Goal: Information Seeking & Learning: Learn about a topic

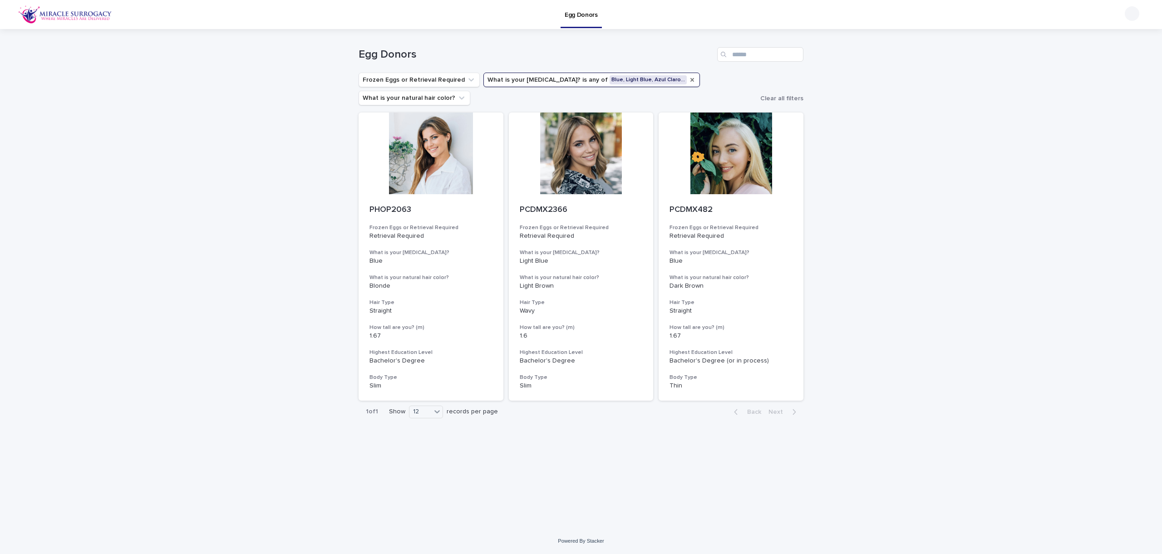
click at [689, 79] on icon "What is your eye color?" at bounding box center [692, 79] width 7 height 7
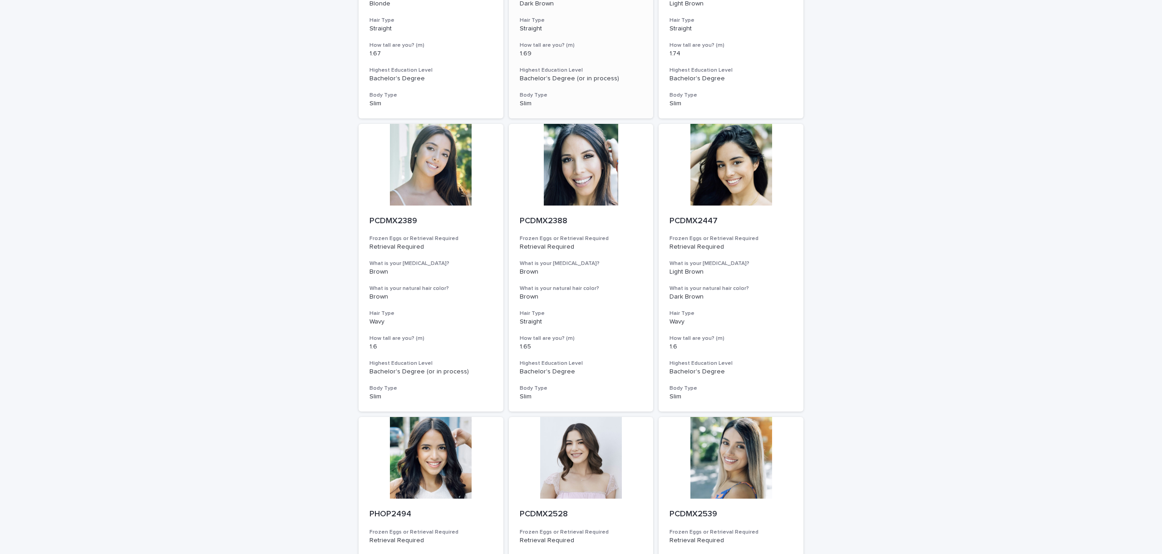
scroll to position [803, 0]
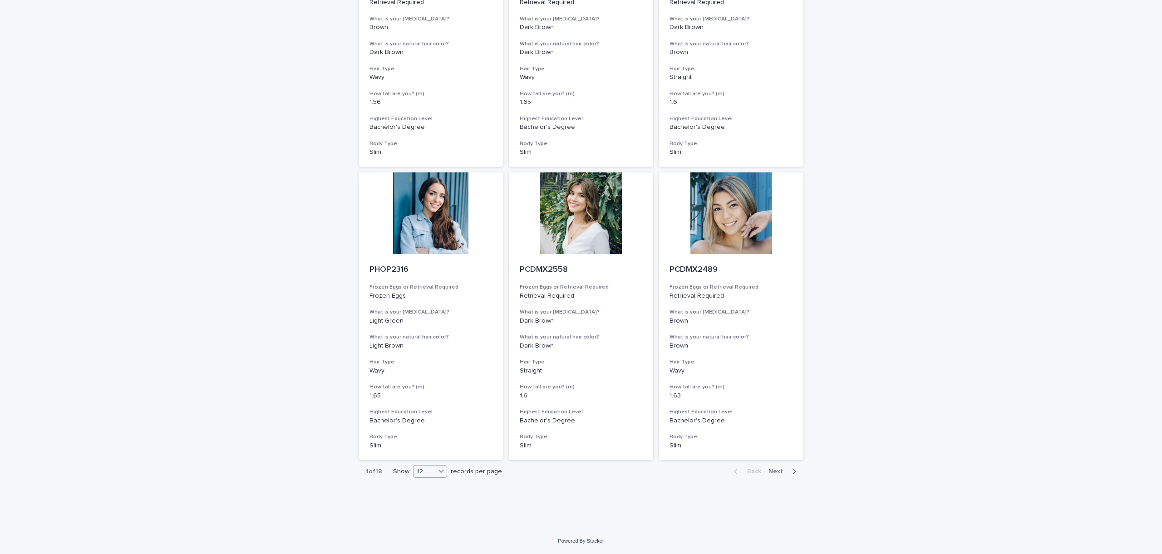
click at [445, 473] on icon at bounding box center [441, 471] width 9 height 9
click at [431, 505] on div "36" at bounding box center [430, 505] width 33 height 11
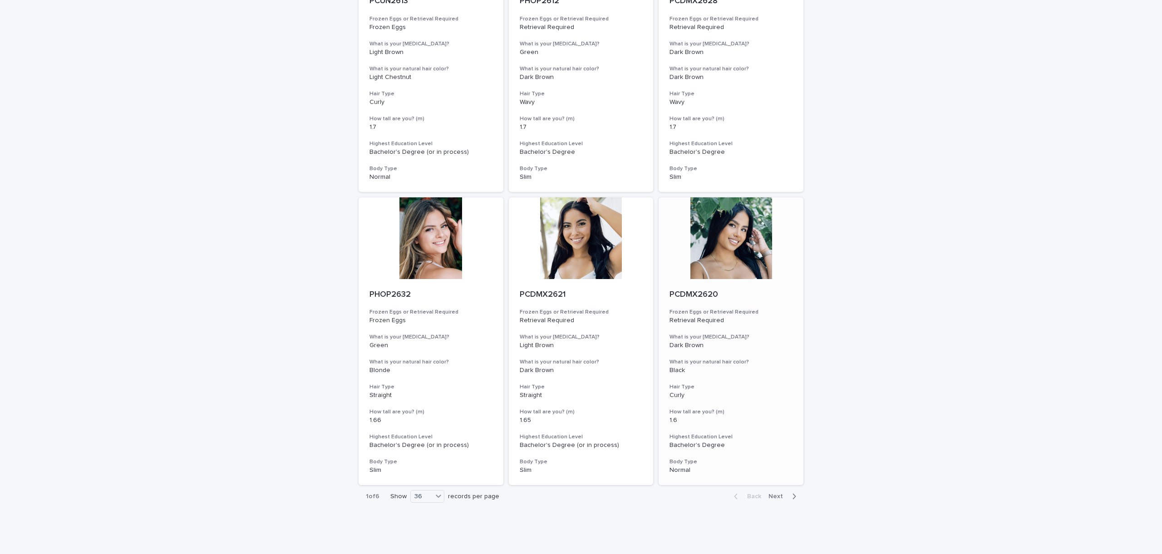
scroll to position [3152, 0]
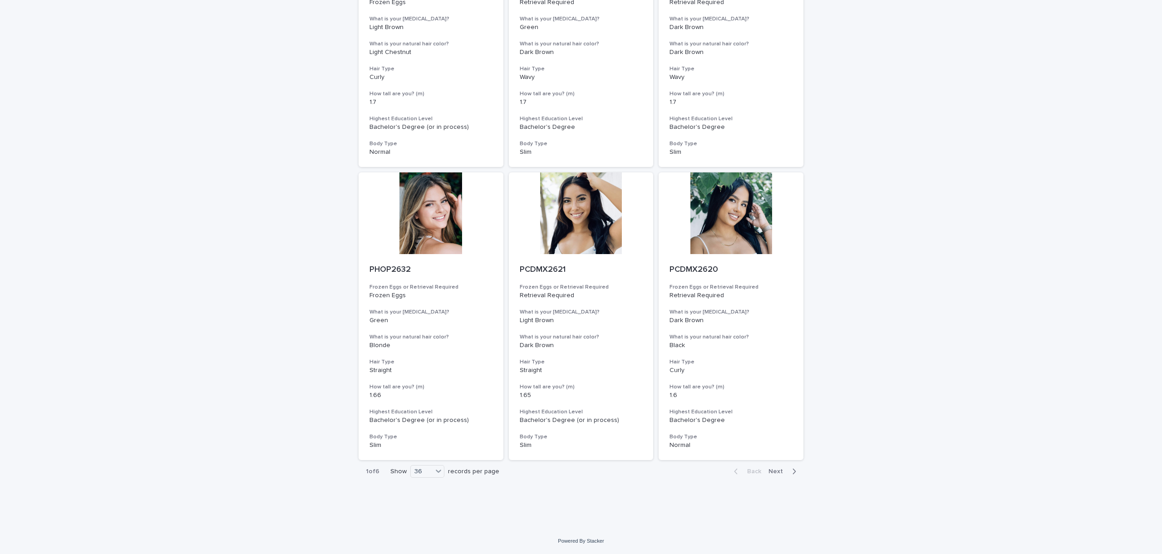
click at [780, 468] on button "Next" at bounding box center [784, 472] width 39 height 8
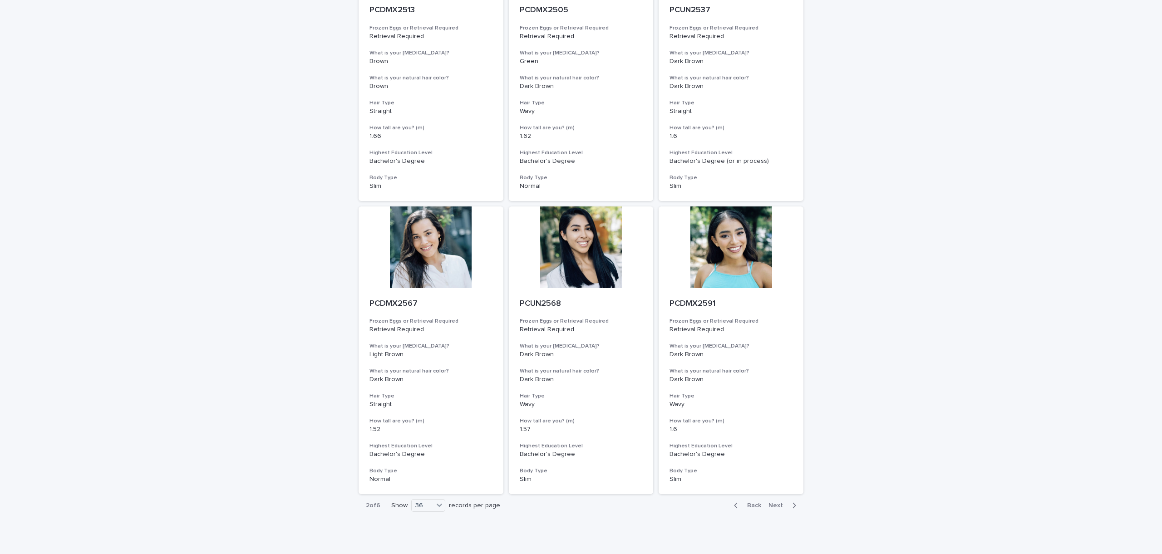
scroll to position [3152, 0]
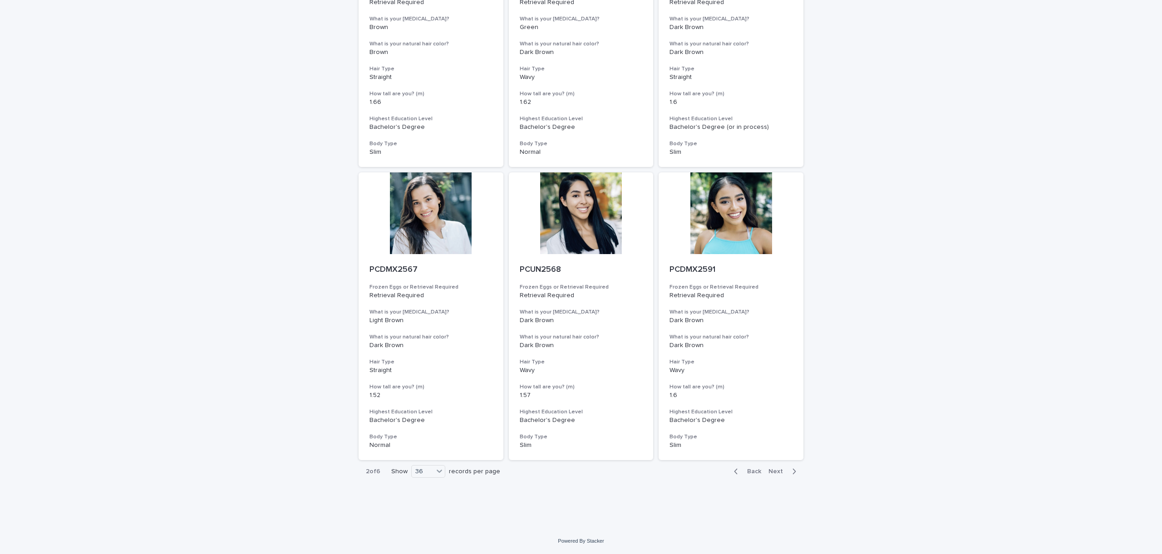
click at [773, 470] on span "Next" at bounding box center [779, 472] width 20 height 6
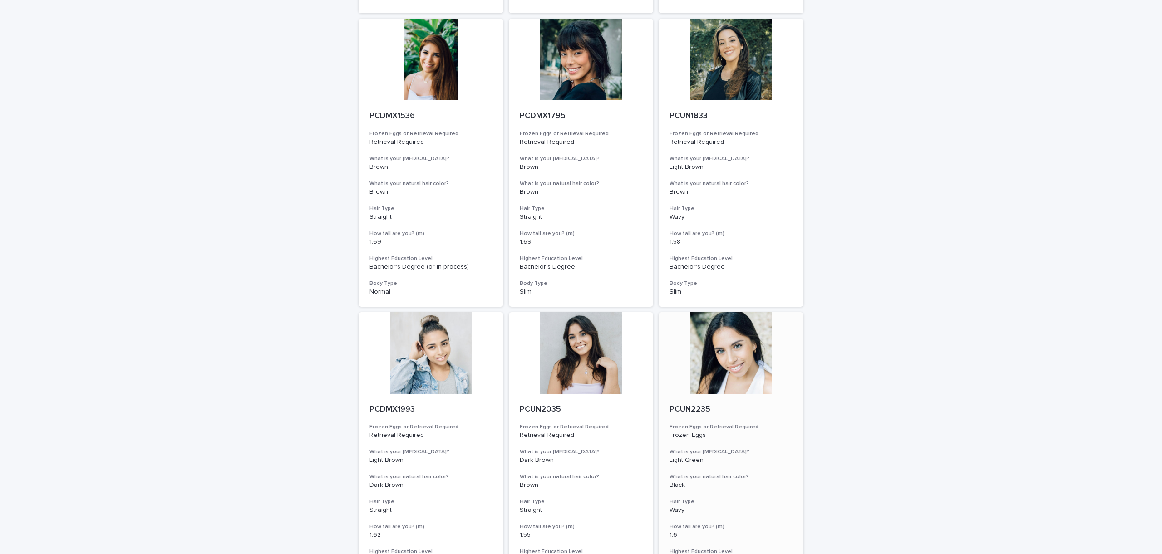
scroll to position [3152, 0]
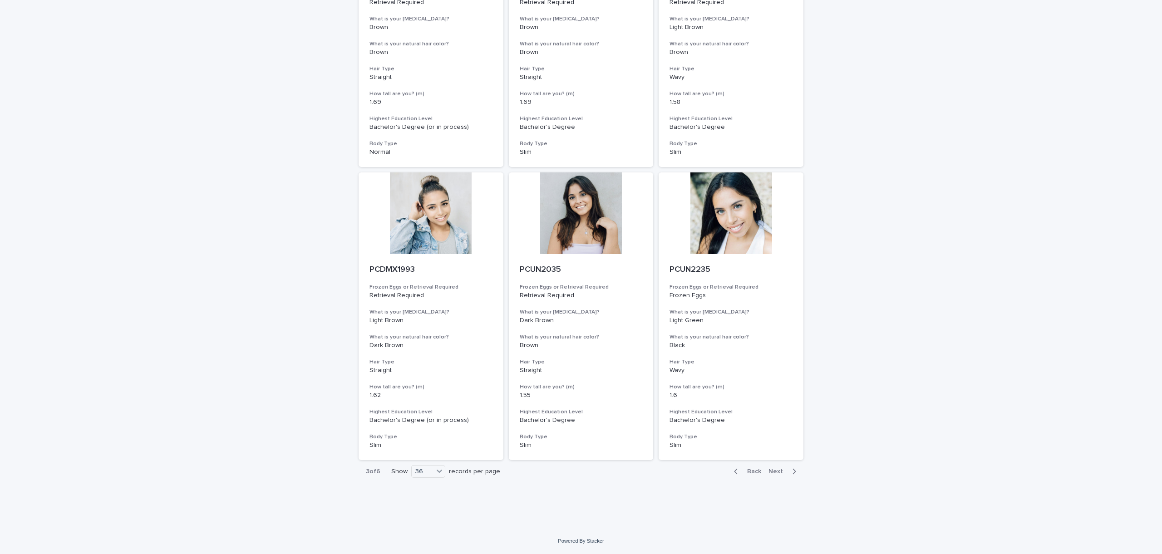
click at [783, 470] on span "Next" at bounding box center [779, 472] width 20 height 6
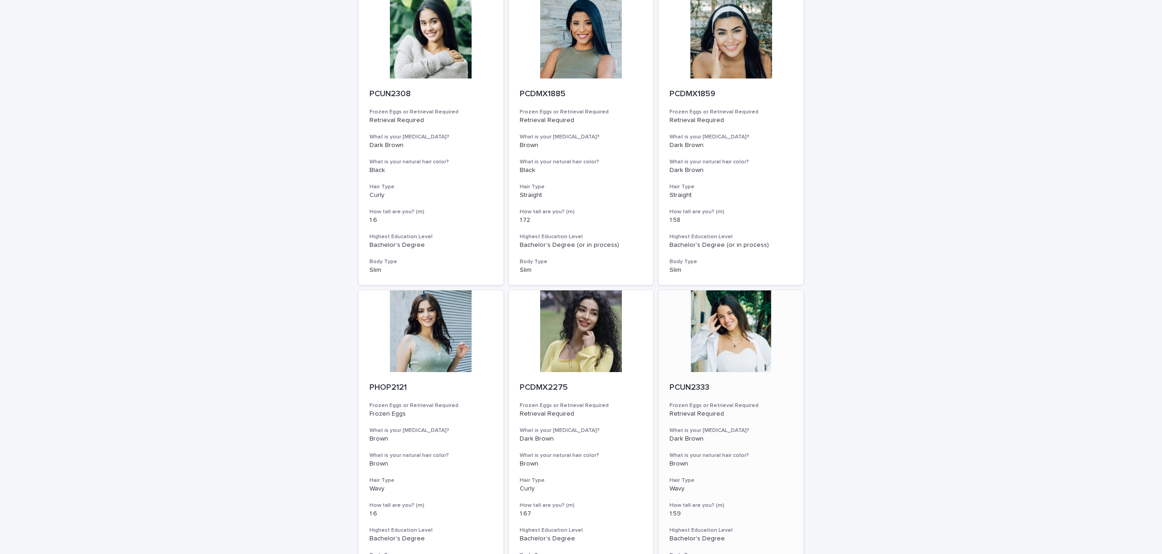
scroll to position [3152, 0]
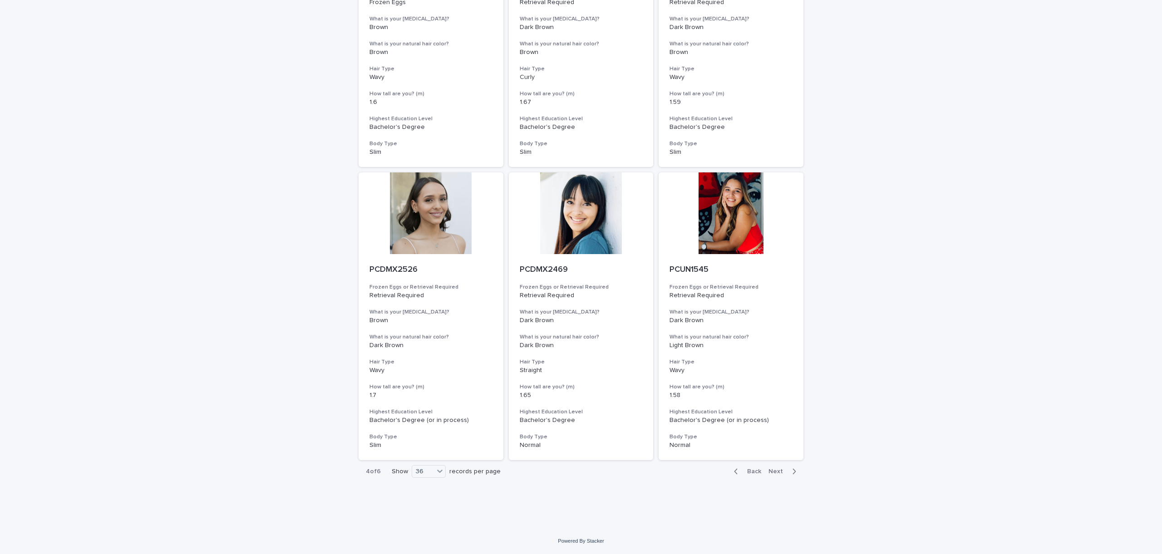
click at [777, 475] on span "Next" at bounding box center [779, 472] width 20 height 6
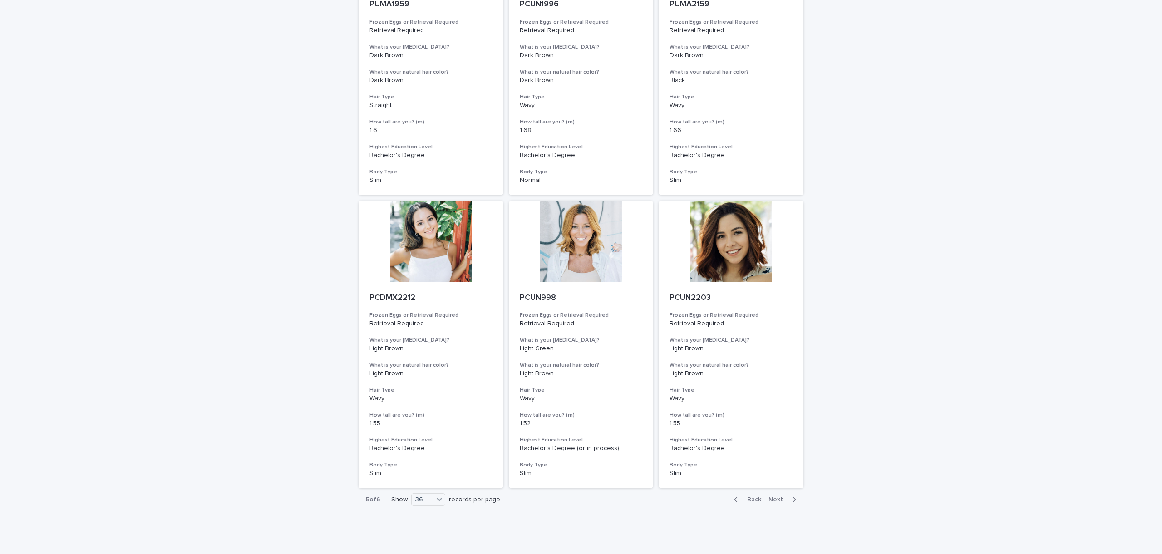
scroll to position [3152, 0]
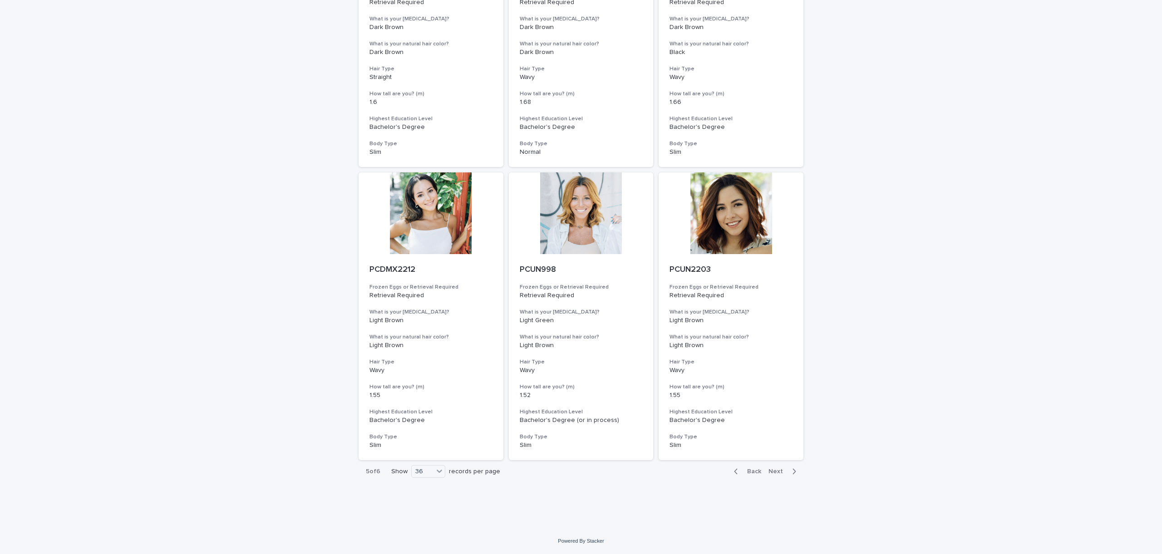
click at [783, 472] on span "Next" at bounding box center [779, 472] width 20 height 6
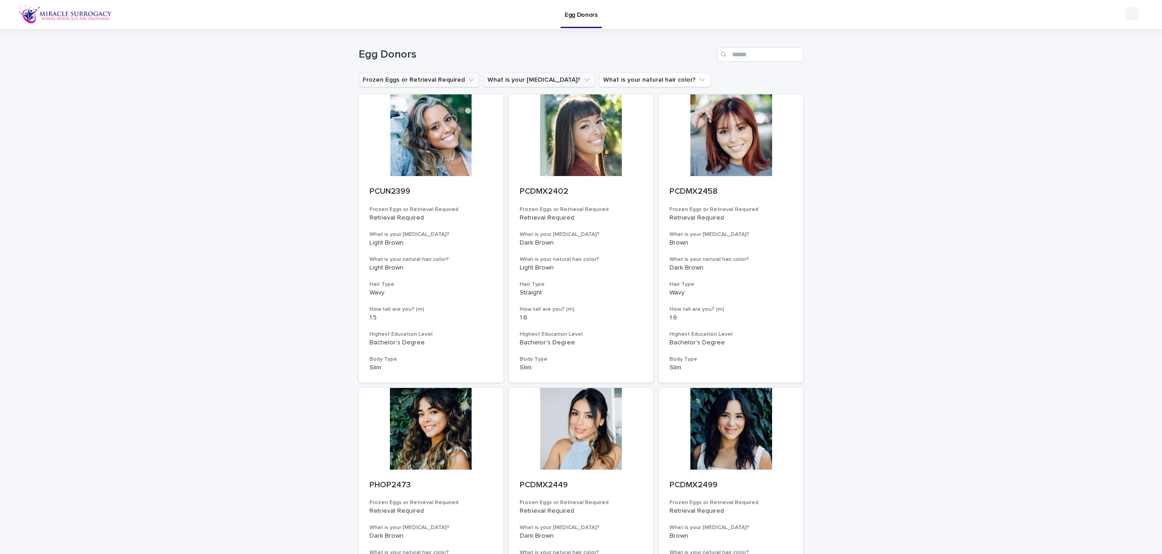
click at [459, 87] on button "Frozen Eggs or Retrieval Required" at bounding box center [419, 80] width 121 height 15
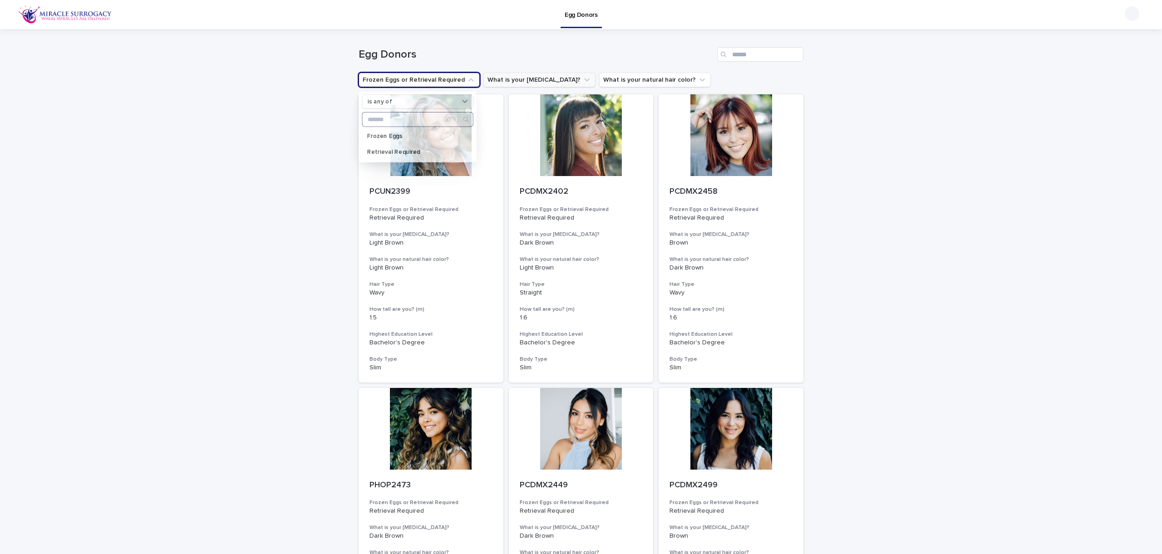
click at [459, 78] on button "Frozen Eggs or Retrieval Required" at bounding box center [419, 80] width 121 height 15
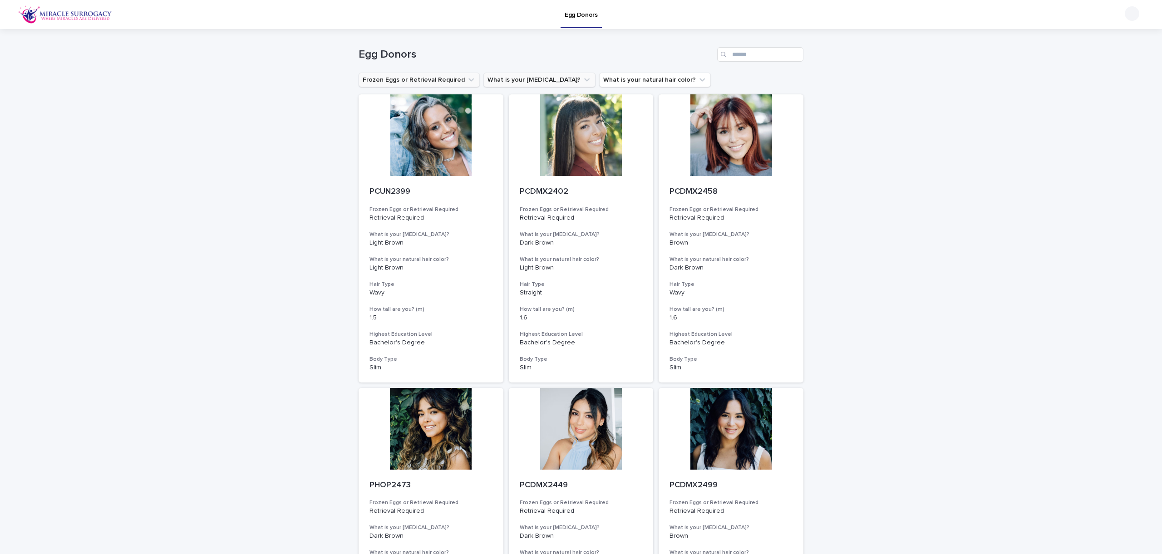
click at [452, 81] on button "Frozen Eggs or Retrieval Required" at bounding box center [419, 80] width 121 height 15
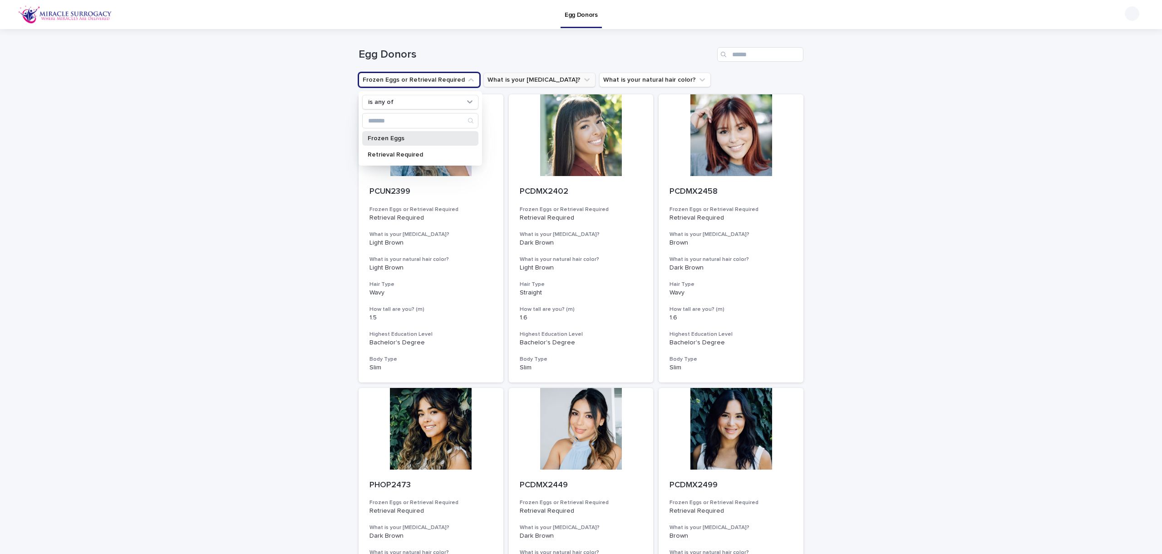
click at [434, 138] on p "Frozen Eggs" at bounding box center [416, 138] width 96 height 6
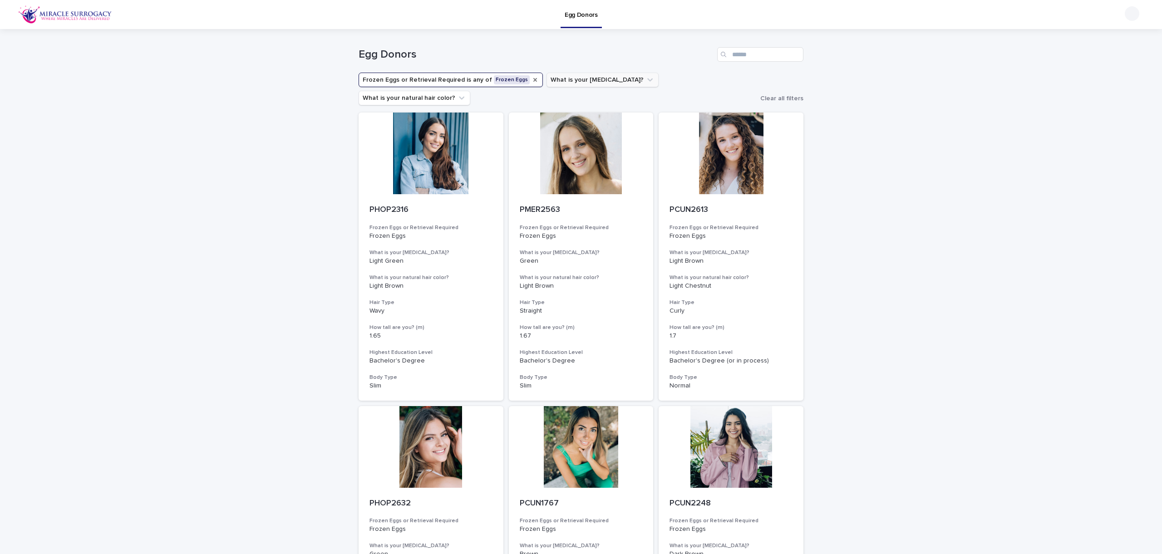
click at [532, 78] on icon "Frozen Eggs or Retrieval Required" at bounding box center [535, 79] width 7 height 7
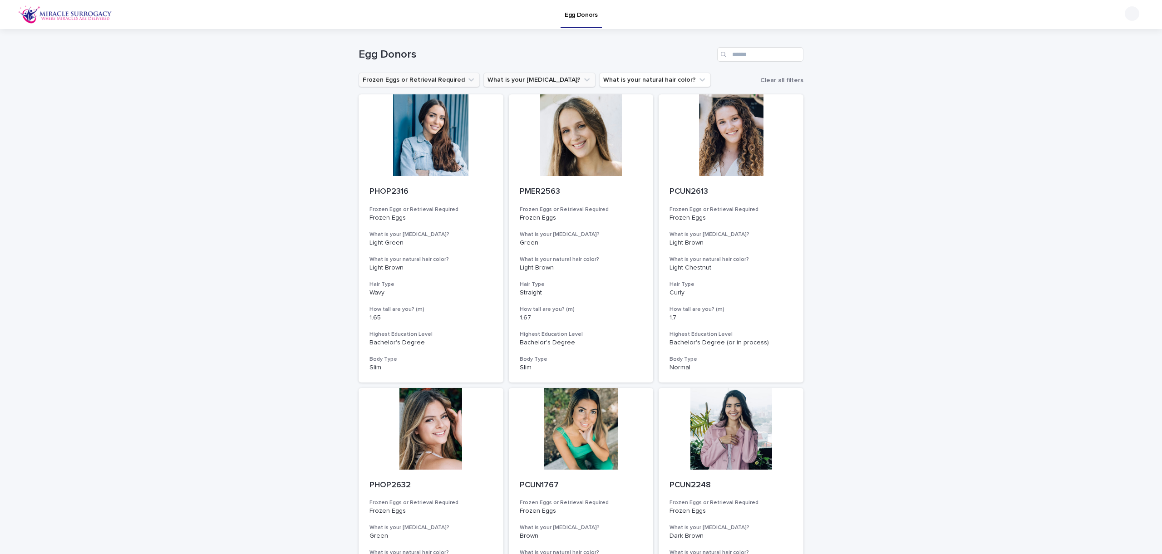
click at [545, 83] on button "What is your [MEDICAL_DATA]?" at bounding box center [540, 80] width 112 height 15
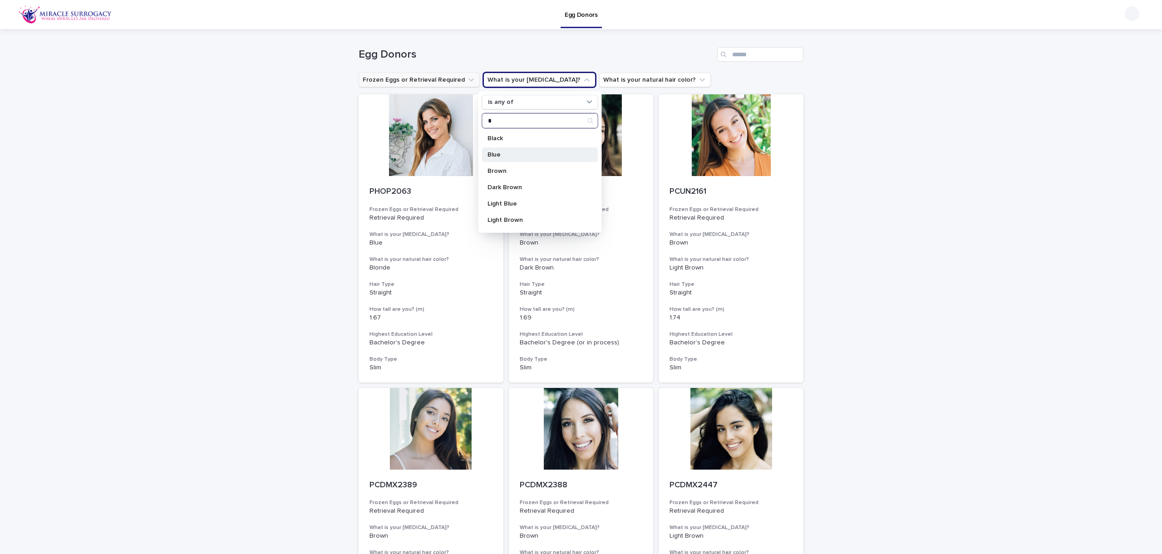
type input "*"
click at [532, 154] on p "Blue" at bounding box center [536, 155] width 96 height 6
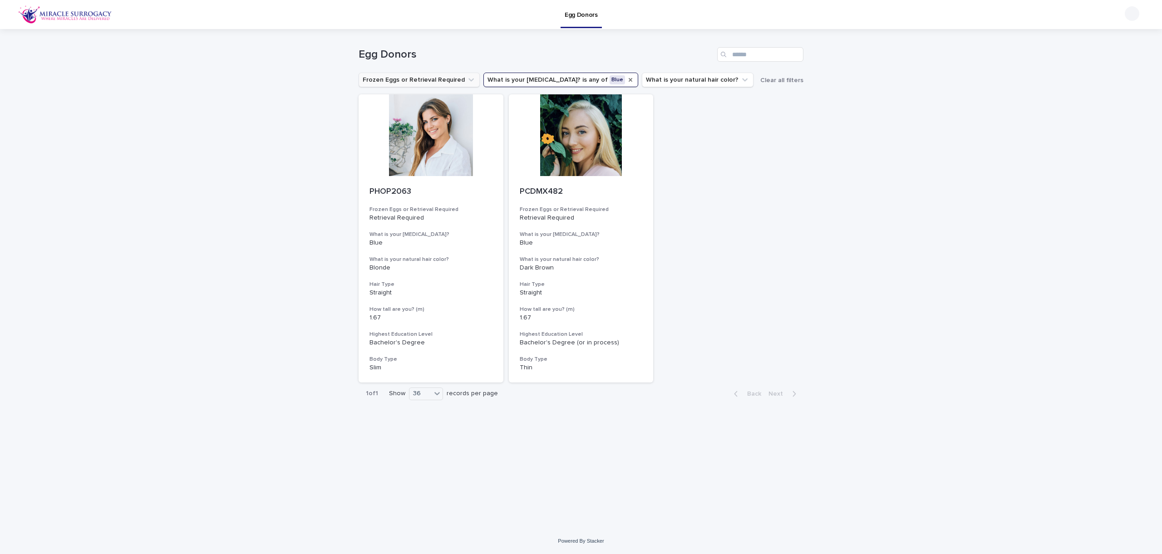
click at [627, 79] on icon "What is your eye color?" at bounding box center [630, 79] width 7 height 7
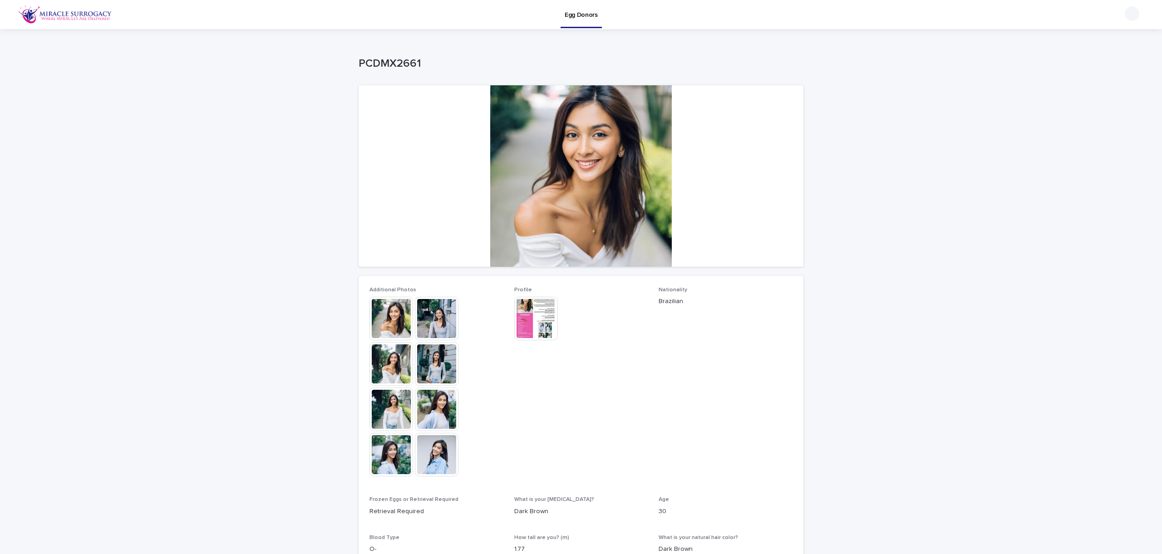
click at [434, 318] on img at bounding box center [437, 319] width 44 height 44
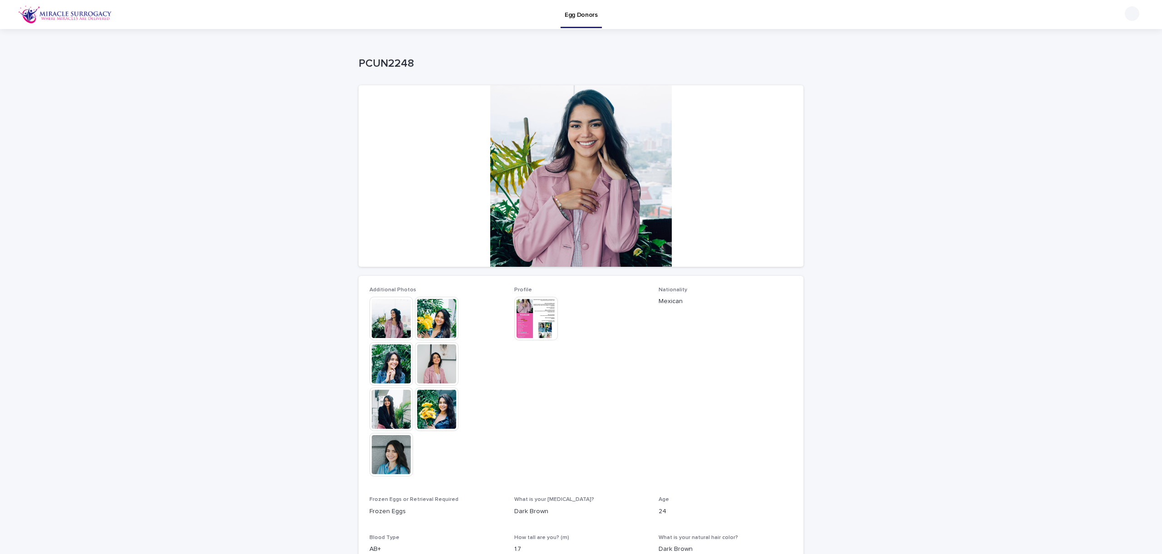
click at [425, 317] on img at bounding box center [437, 319] width 44 height 44
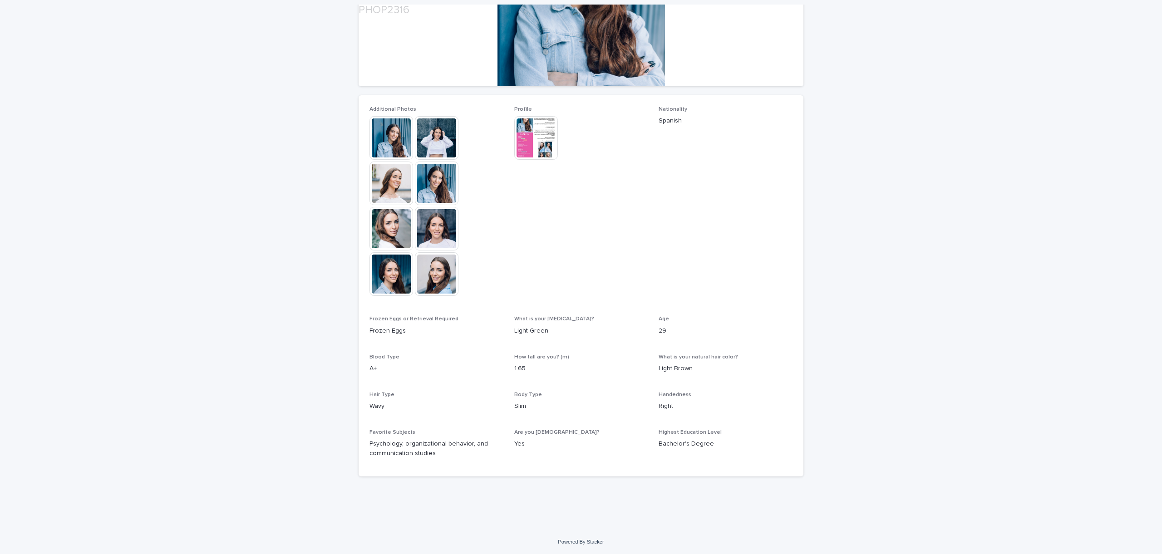
scroll to position [182, 0]
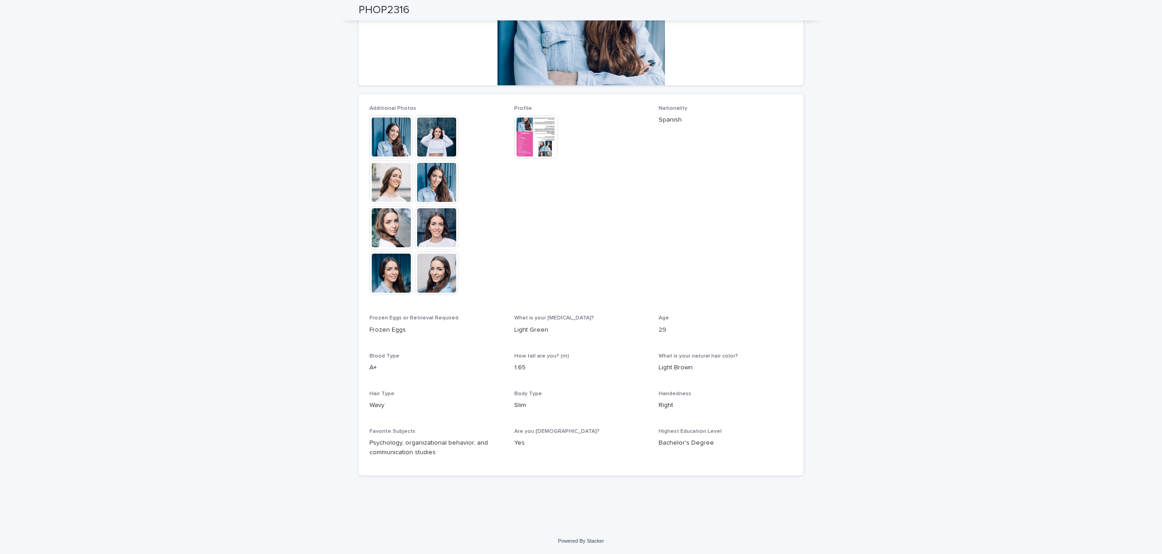
click at [405, 254] on img at bounding box center [392, 274] width 44 height 44
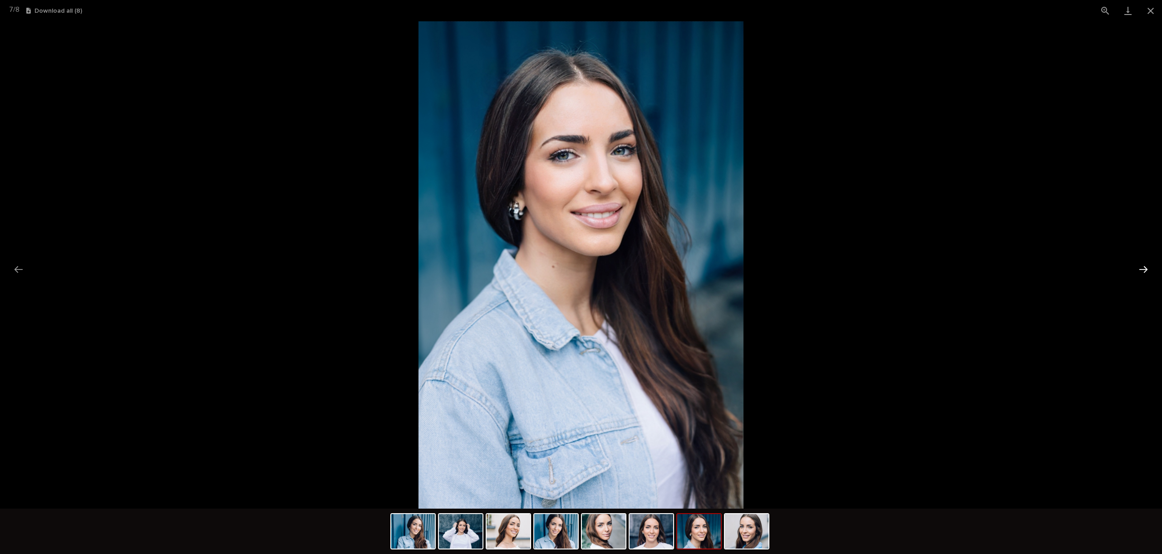
click at [1140, 267] on button "Next slide" at bounding box center [1143, 270] width 19 height 18
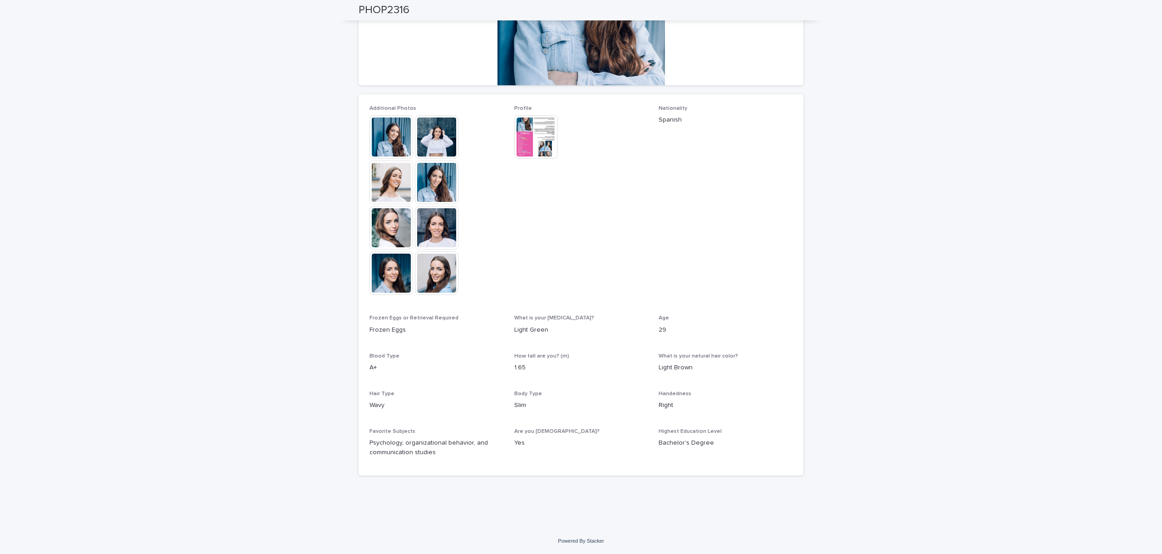
click at [521, 132] on img at bounding box center [536, 137] width 44 height 44
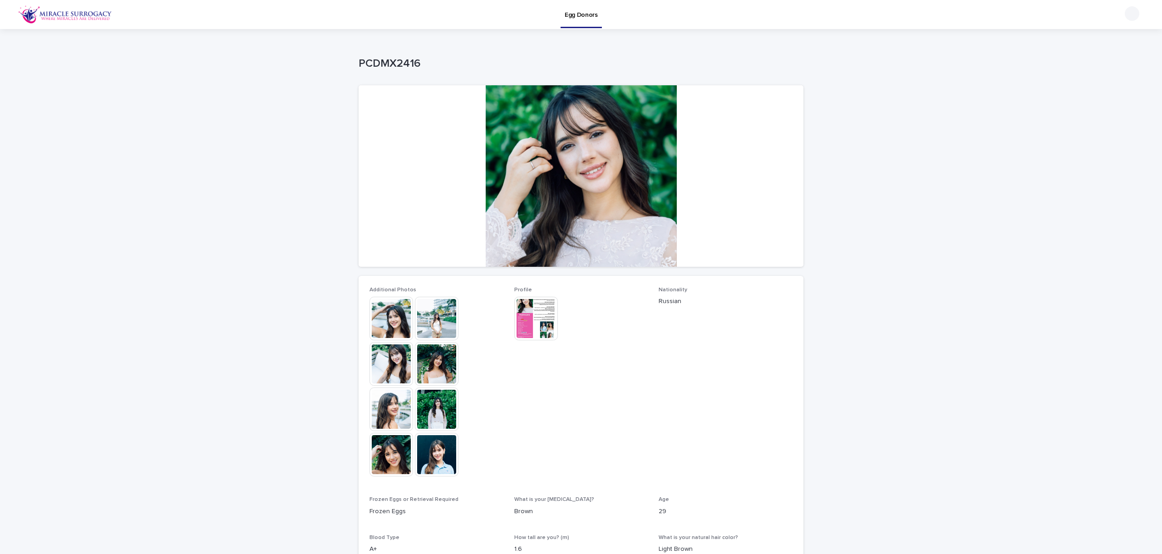
scroll to position [173, 0]
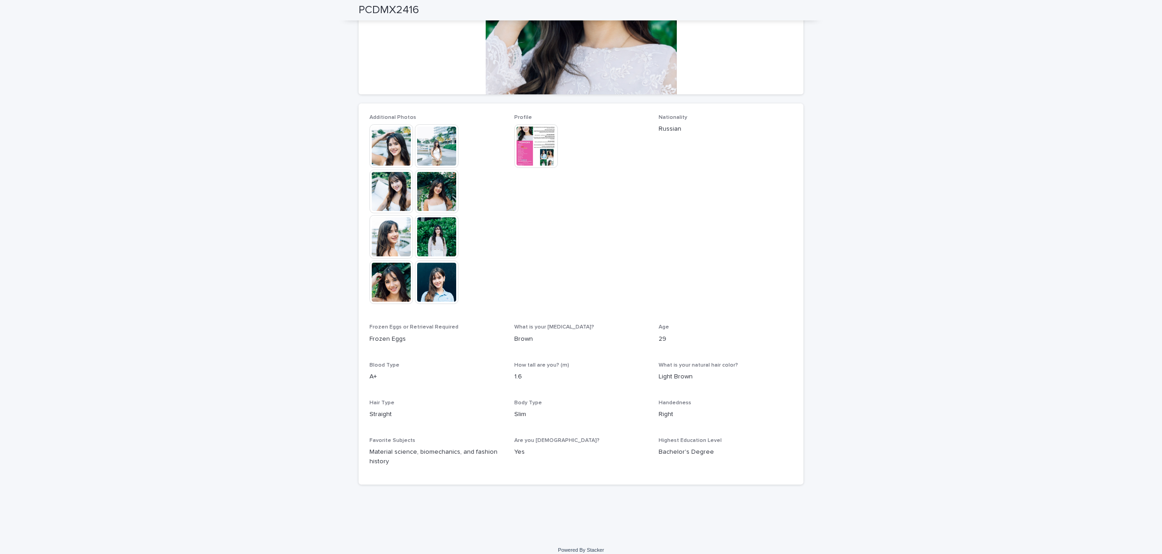
click at [442, 278] on img at bounding box center [437, 283] width 44 height 44
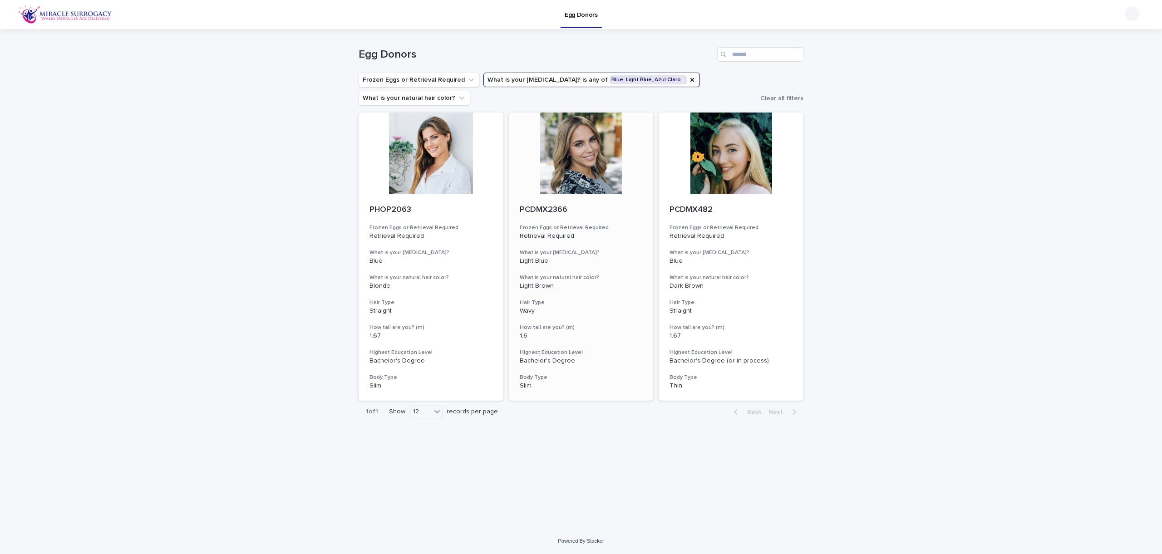
click at [597, 159] on div at bounding box center [581, 154] width 145 height 82
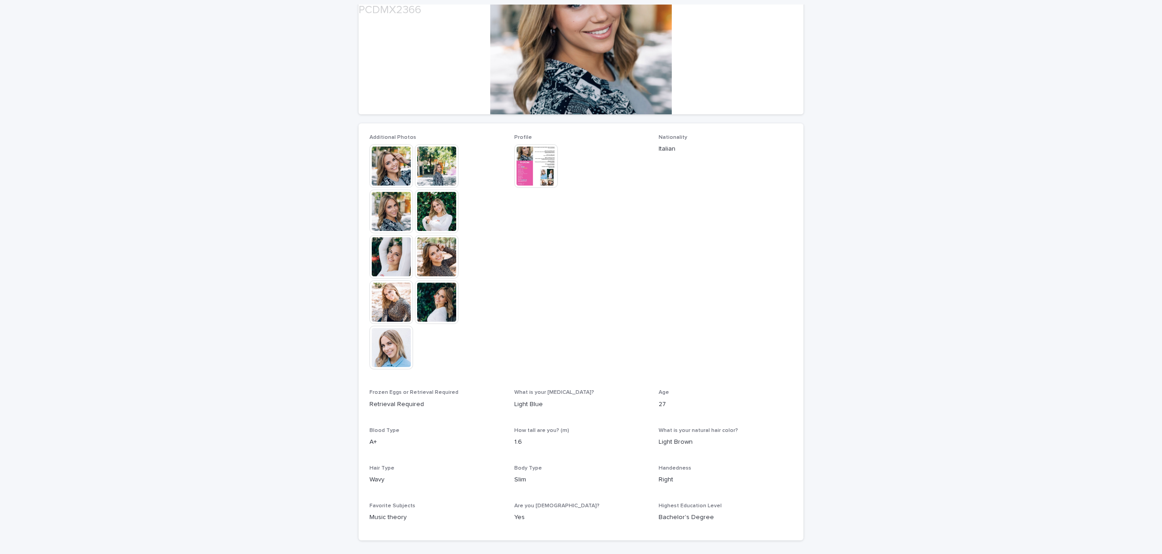
scroll to position [195, 0]
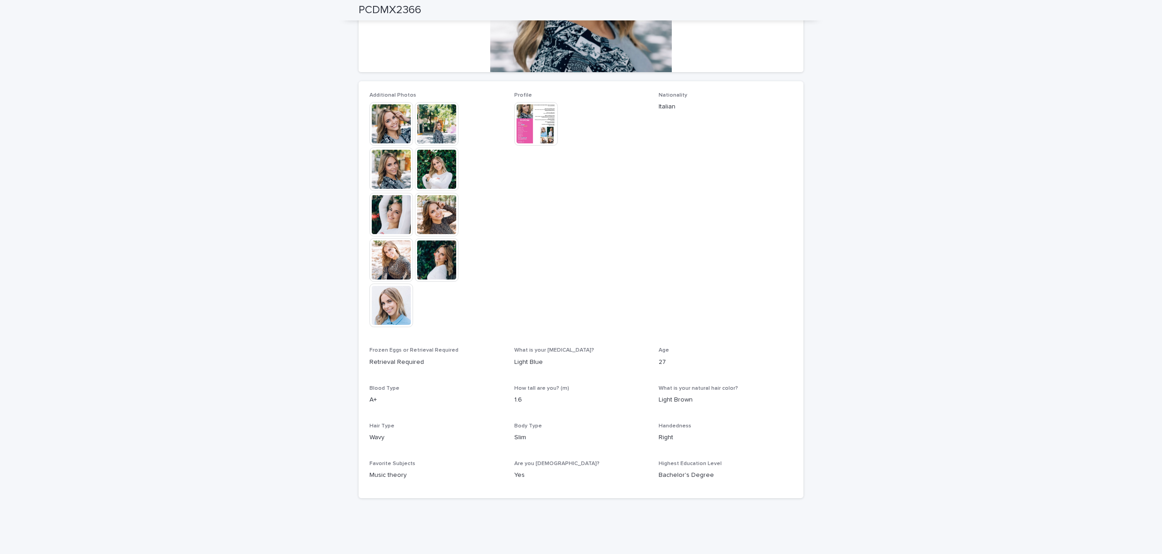
click at [415, 299] on div at bounding box center [392, 306] width 45 height 44
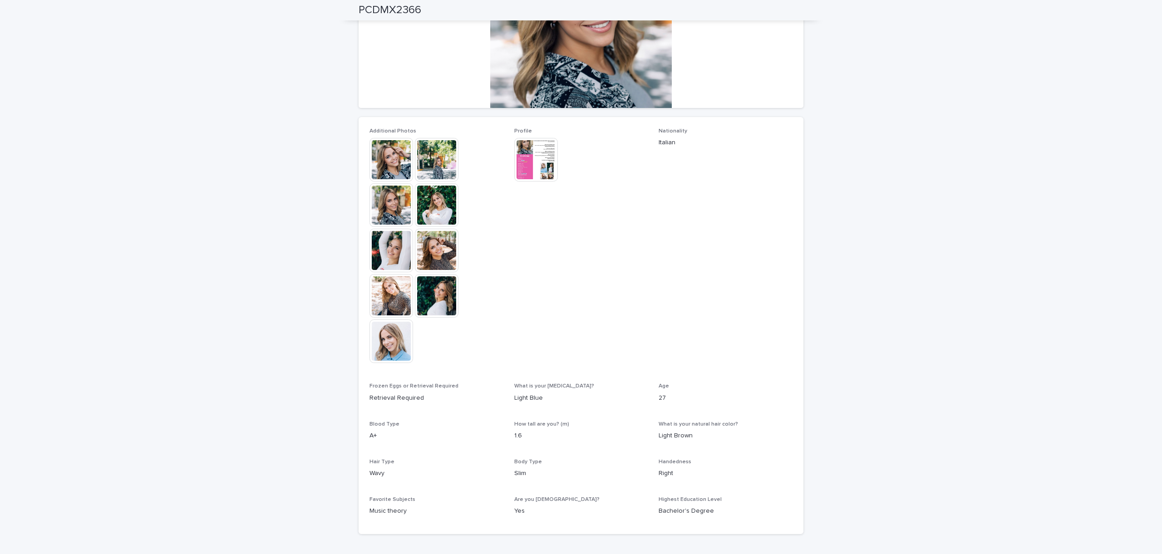
scroll to position [0, 0]
